Goal: Information Seeking & Learning: Compare options

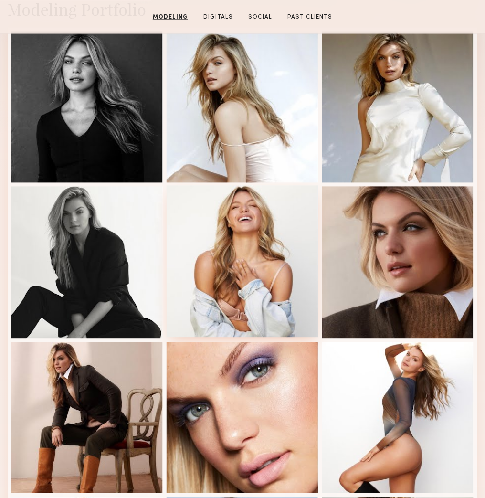
scroll to position [159, 0]
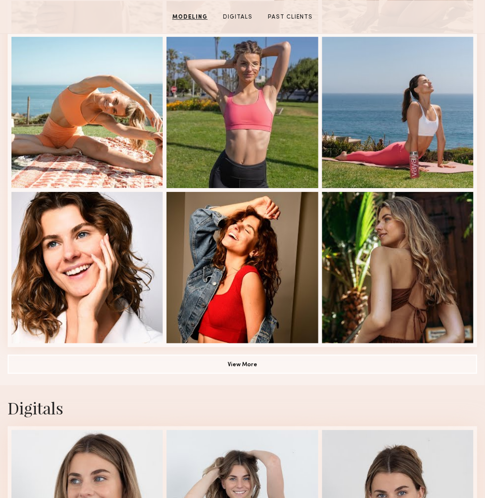
scroll to position [583, 0]
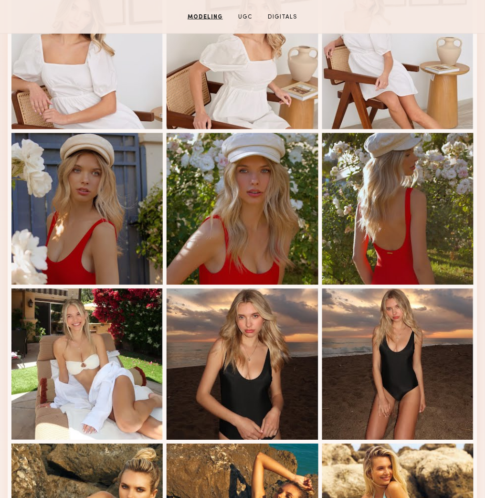
scroll to position [159, 0]
